Goal: Information Seeking & Learning: Learn about a topic

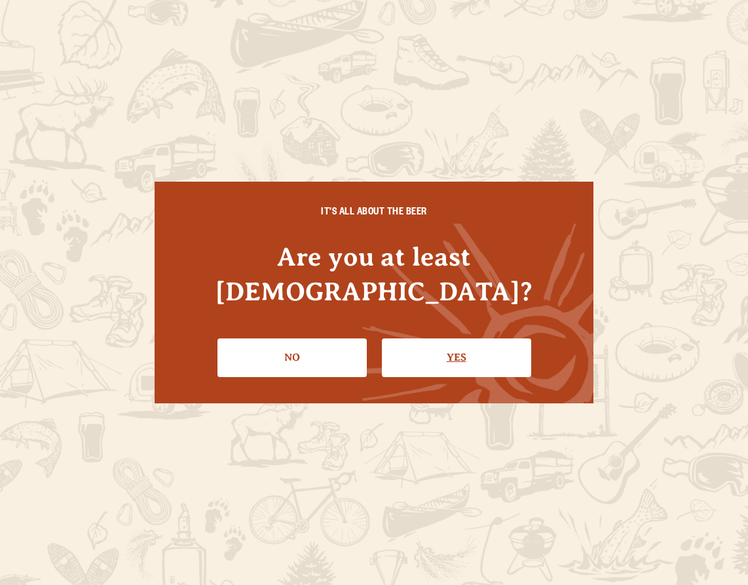
click at [455, 346] on link "Yes" at bounding box center [456, 357] width 149 height 38
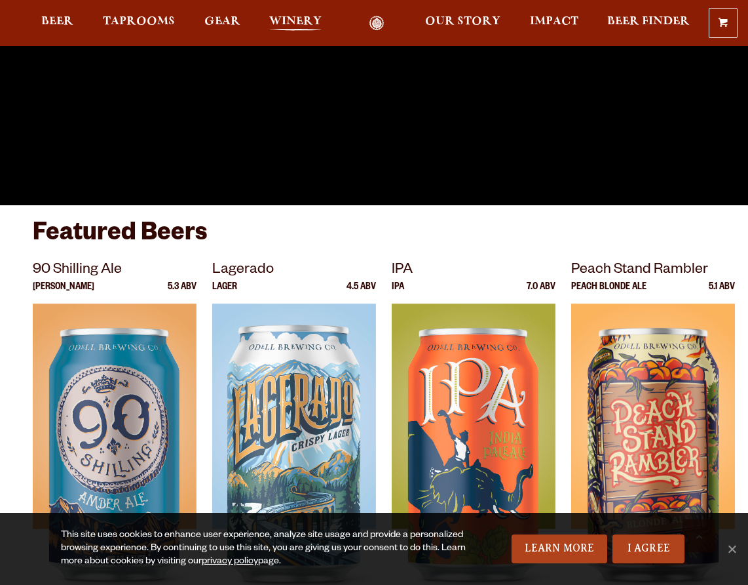
scroll to position [569, 0]
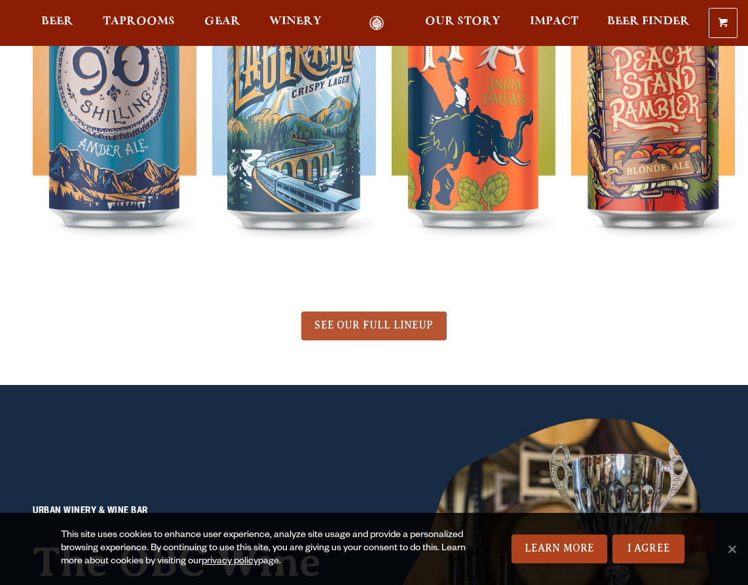
click at [351, 328] on span "SEE OUR FULL LINEUP" at bounding box center [374, 325] width 119 height 12
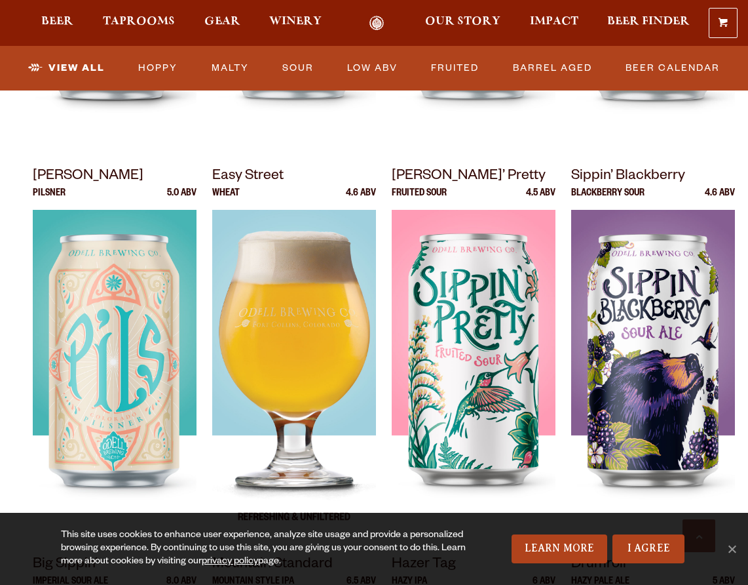
scroll to position [1189, 0]
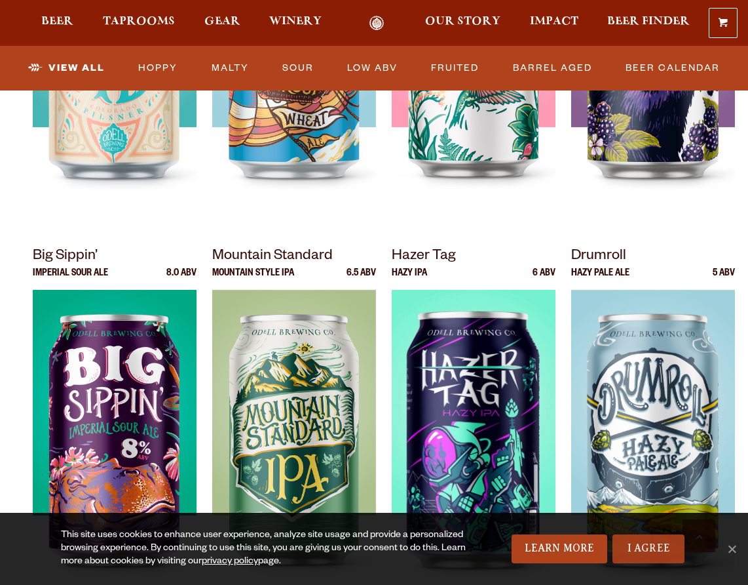
click at [655, 551] on link "I Agree" at bounding box center [649, 548] width 72 height 29
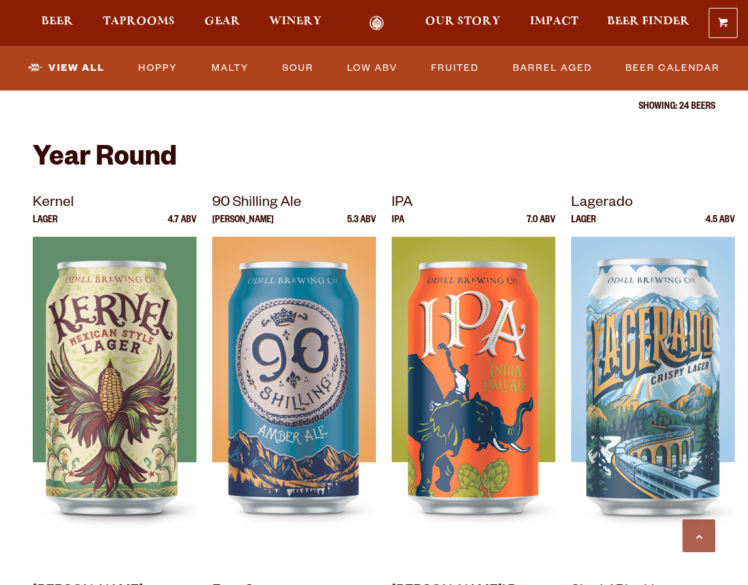
scroll to position [550, 0]
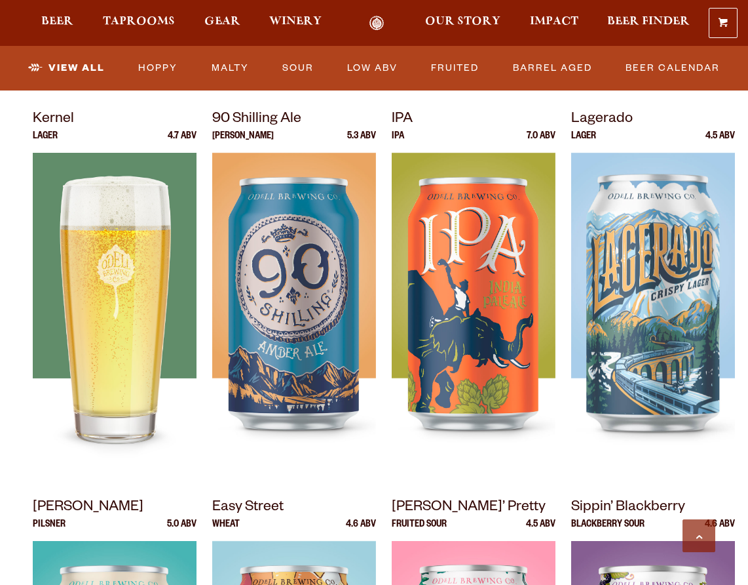
click at [52, 326] on div at bounding box center [115, 317] width 164 height 328
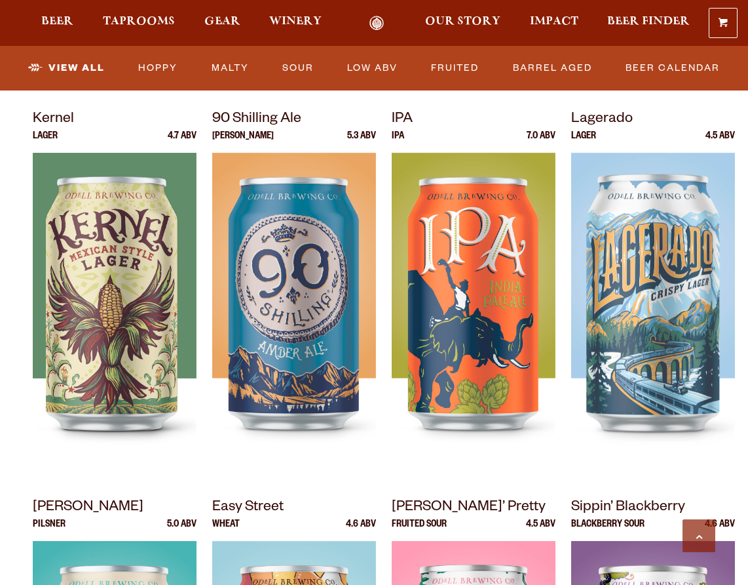
scroll to position [914, 0]
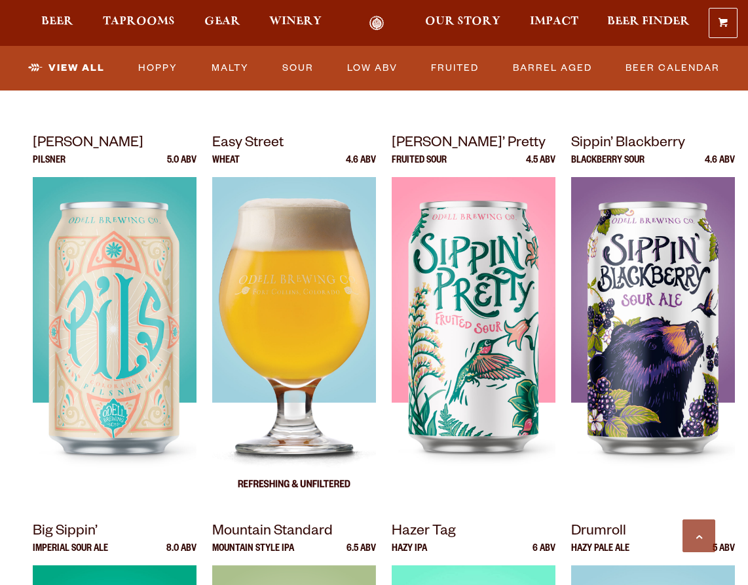
click at [279, 299] on img at bounding box center [294, 341] width 164 height 328
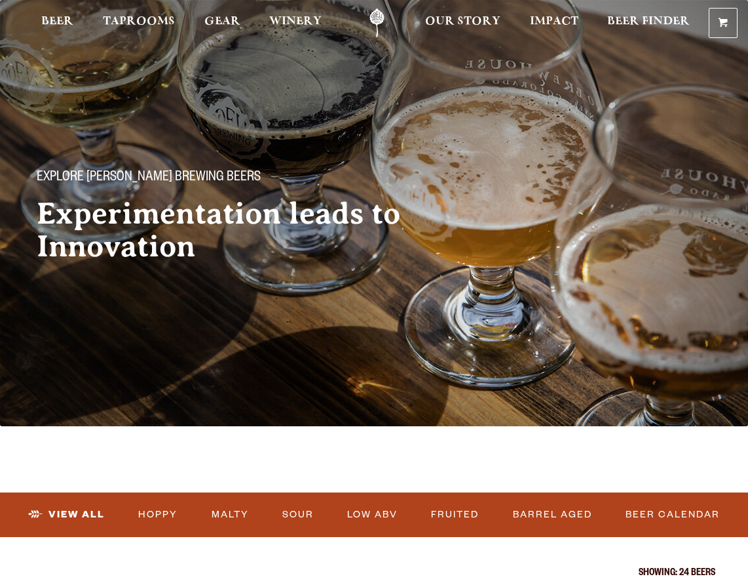
scroll to position [316, 0]
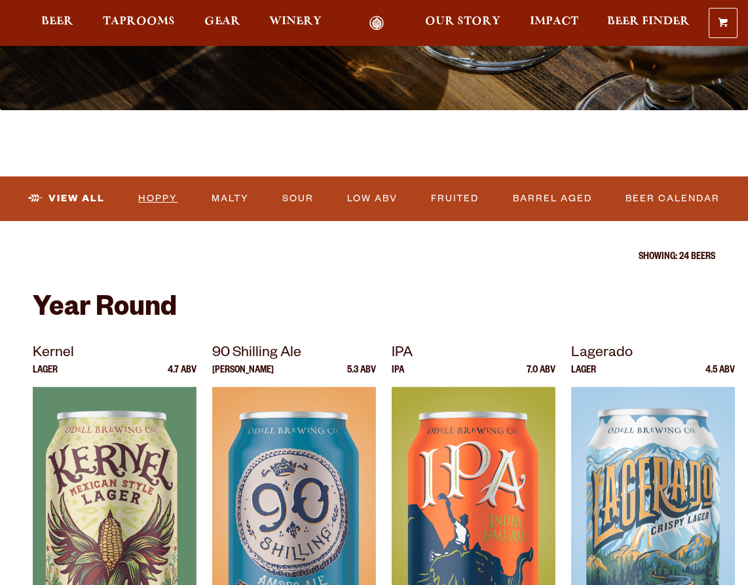
click at [163, 197] on link "Hoppy" at bounding box center [158, 199] width 50 height 30
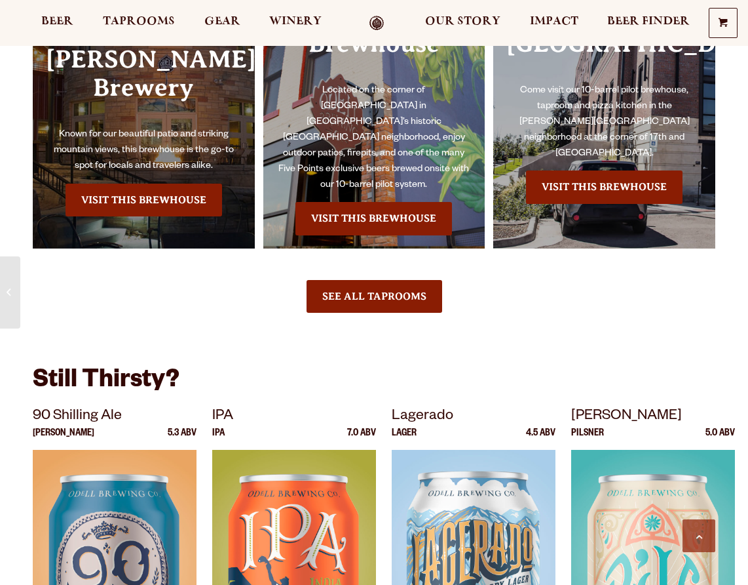
scroll to position [209, 0]
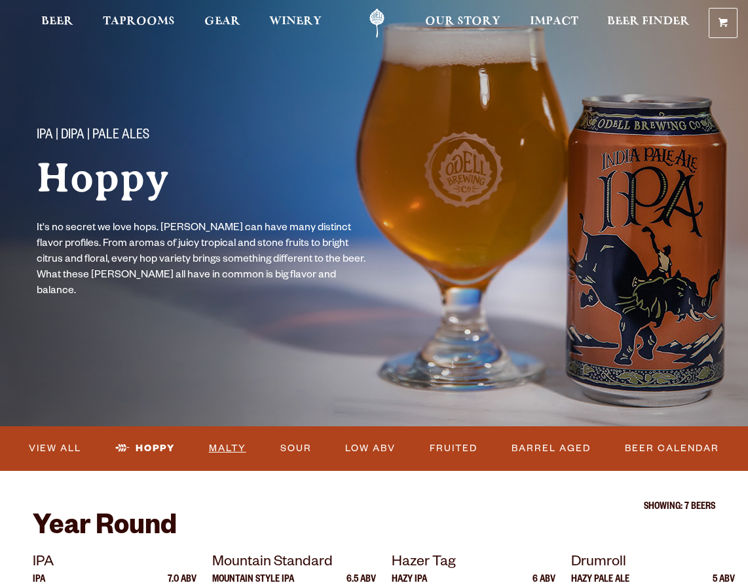
click at [224, 457] on link "Malty" at bounding box center [228, 448] width 48 height 30
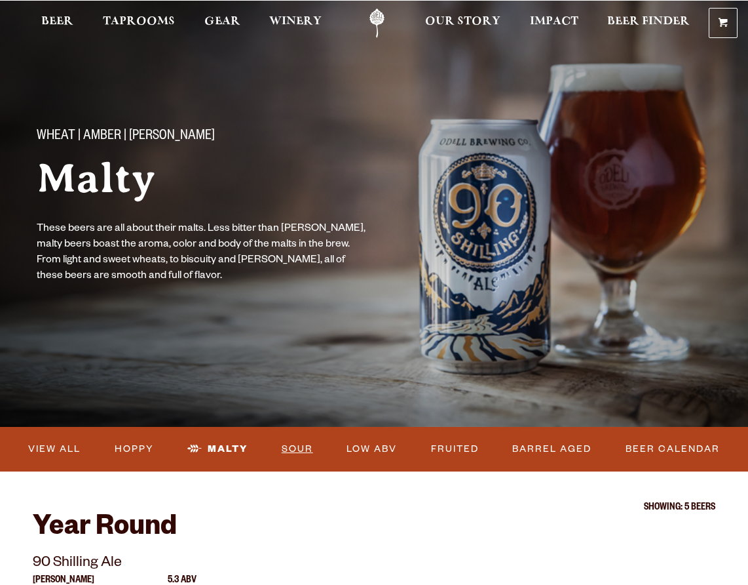
click at [307, 450] on link "Sour" at bounding box center [298, 449] width 42 height 30
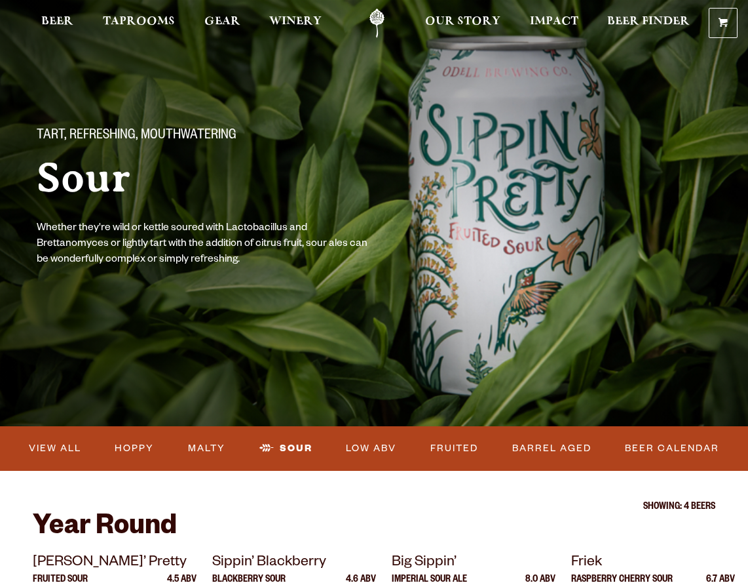
click at [375, 21] on link "Odell Home" at bounding box center [377, 23] width 49 height 29
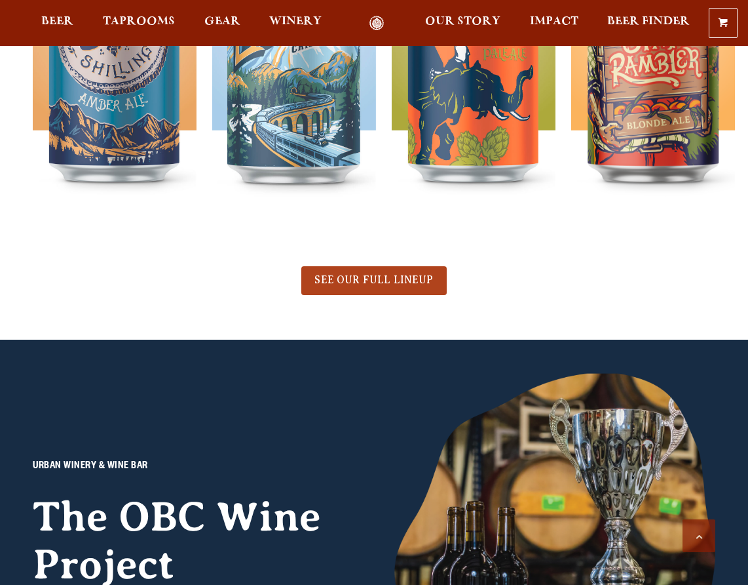
scroll to position [684, 0]
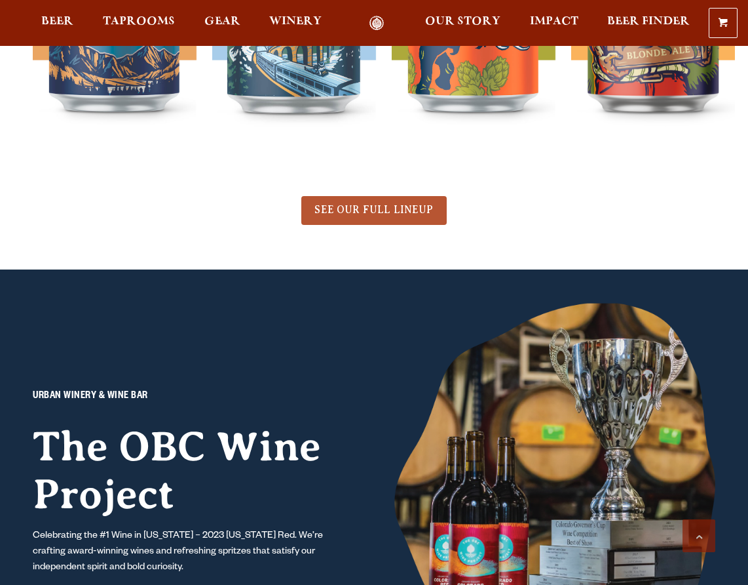
click at [379, 215] on span "SEE OUR FULL LINEUP" at bounding box center [374, 210] width 119 height 12
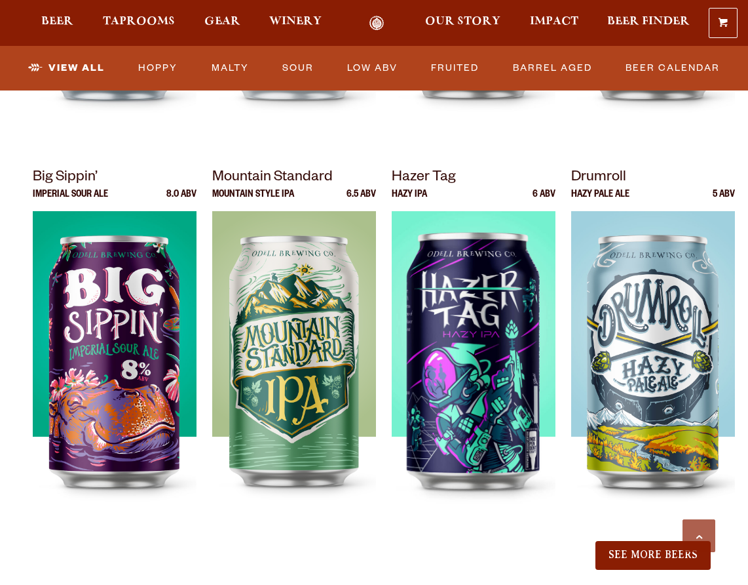
scroll to position [1378, 0]
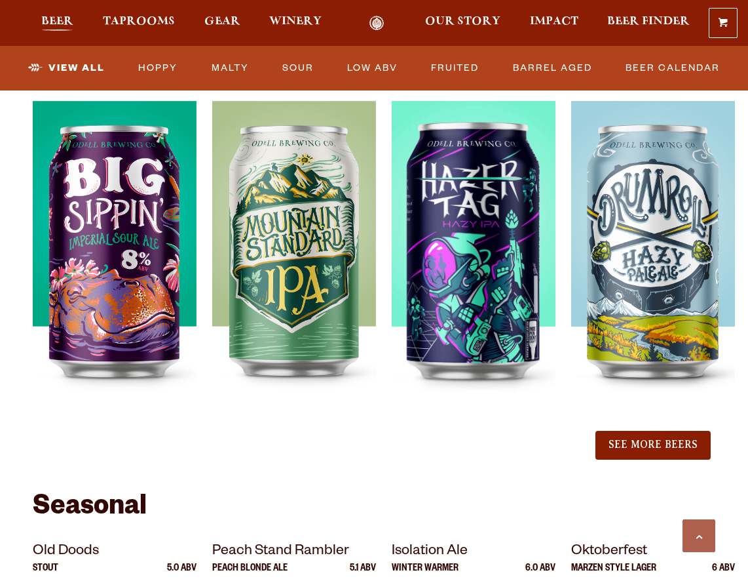
click at [55, 27] on span "Beer" at bounding box center [57, 21] width 32 height 10
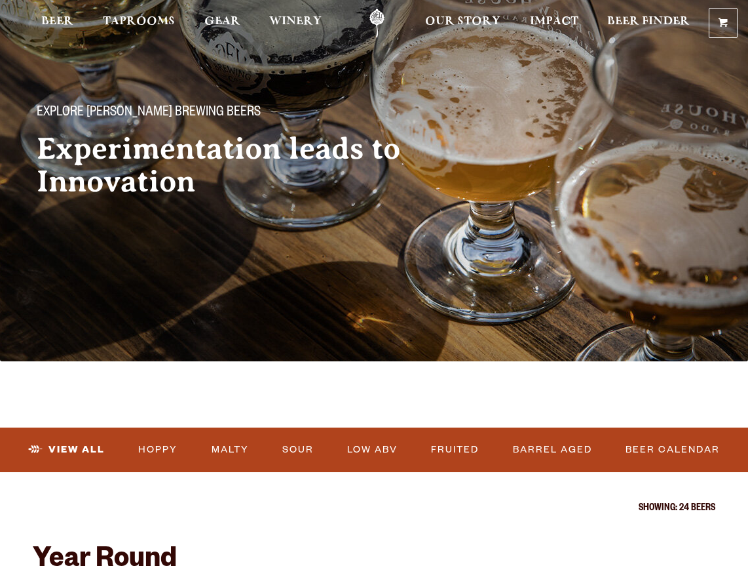
scroll to position [0, 0]
